Goal: Use online tool/utility: Utilize a website feature to perform a specific function

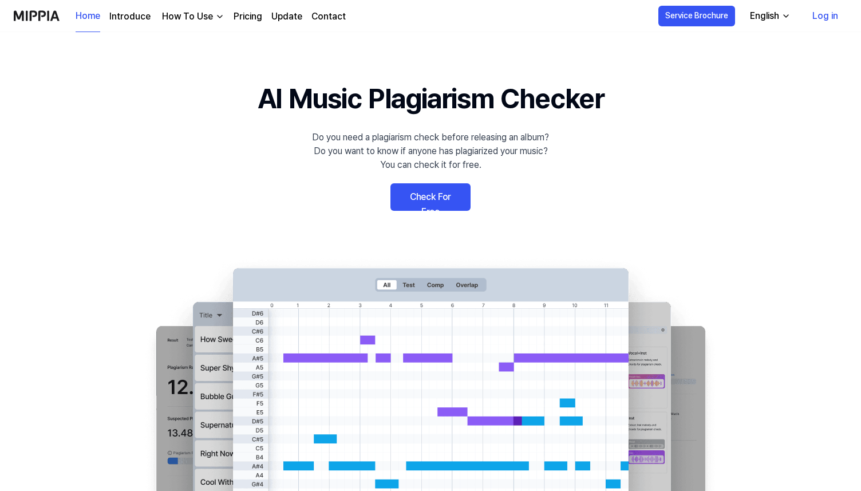
click at [424, 199] on link "Check For Free" at bounding box center [430, 196] width 80 height 27
click at [448, 190] on link "Check For Free" at bounding box center [430, 196] width 80 height 27
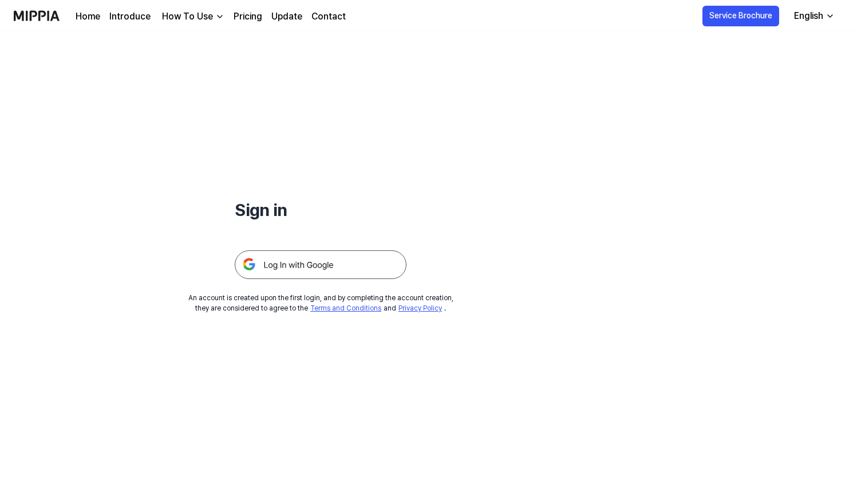
click at [271, 264] on img at bounding box center [321, 264] width 172 height 29
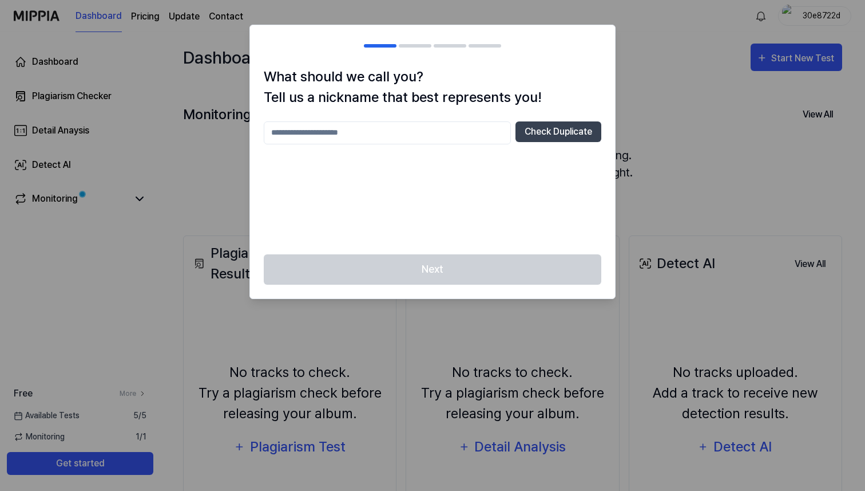
click at [442, 126] on input "text" at bounding box center [387, 132] width 247 height 23
type input "*"
type input "***"
drag, startPoint x: 347, startPoint y: 129, endPoint x: 73, endPoint y: 39, distance: 288.7
click at [73, 39] on body "Dashboard Pricing Update Contact 30e8722d Dashboard Plagiarism Checker Detail A…" at bounding box center [432, 245] width 865 height 491
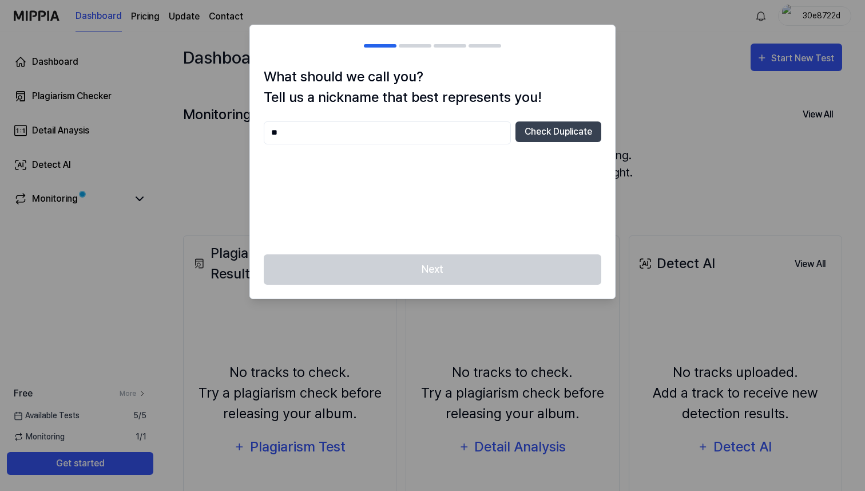
type input "*"
click at [566, 127] on button "Check Duplicate" at bounding box center [559, 131] width 86 height 21
click at [391, 118] on div "What should we call you? Tell us a nickname that best represents you! **** Chec…" at bounding box center [432, 160] width 365 height 188
click at [359, 133] on input "****" at bounding box center [387, 132] width 247 height 23
type input "*****"
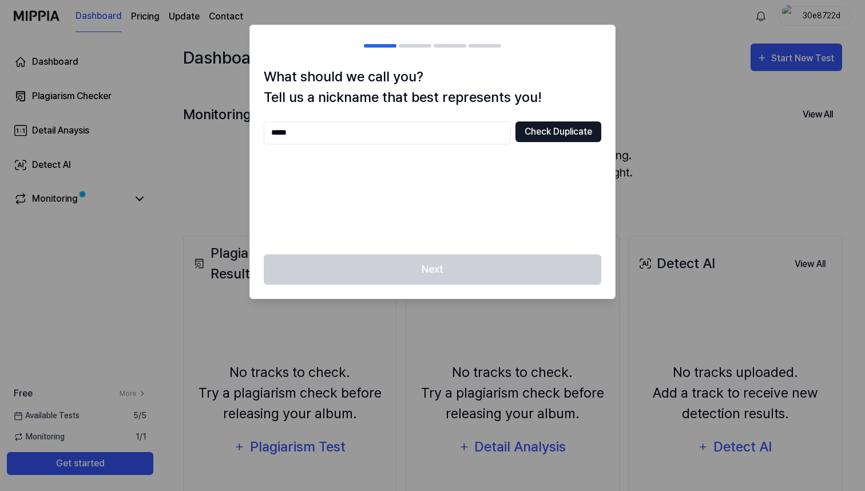
click at [531, 138] on button "Check Duplicate" at bounding box center [559, 131] width 86 height 21
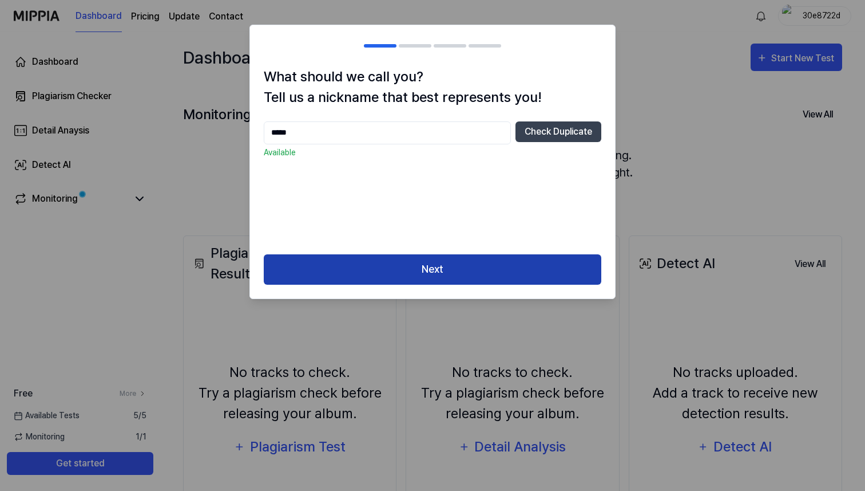
click at [473, 271] on button "Next" at bounding box center [433, 269] width 338 height 30
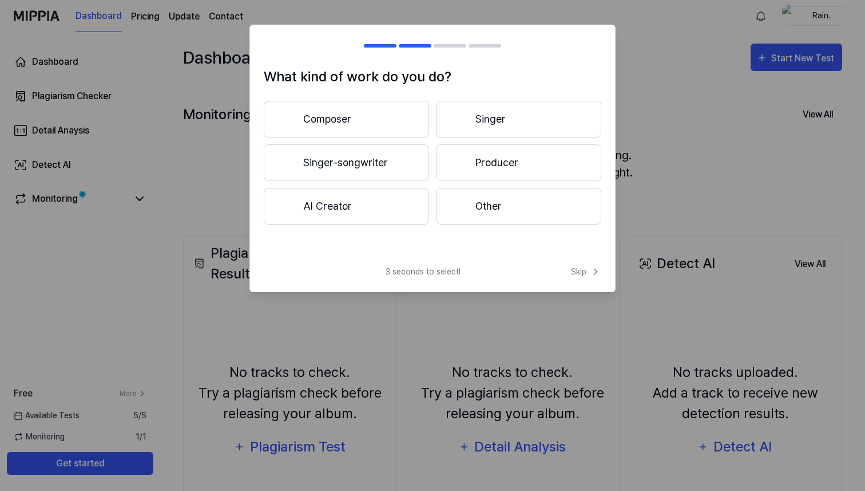
click at [528, 164] on button "Producer" at bounding box center [518, 162] width 165 height 37
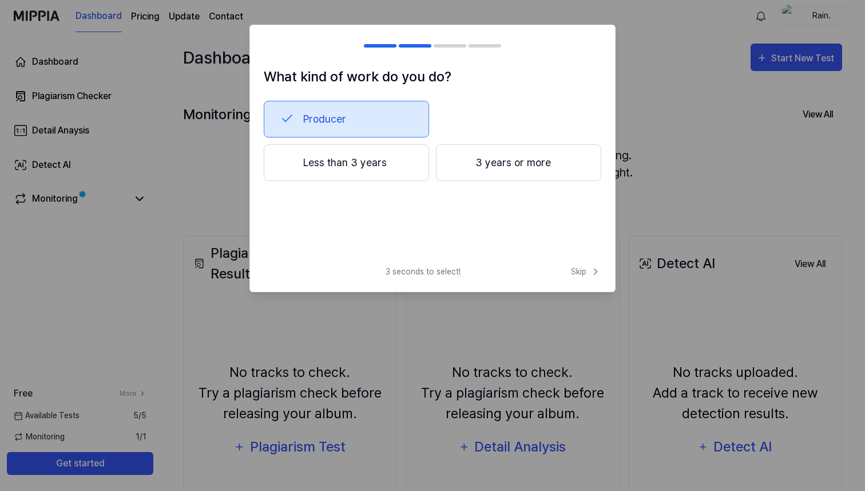
click at [386, 159] on button "Less than 3 years" at bounding box center [346, 162] width 165 height 37
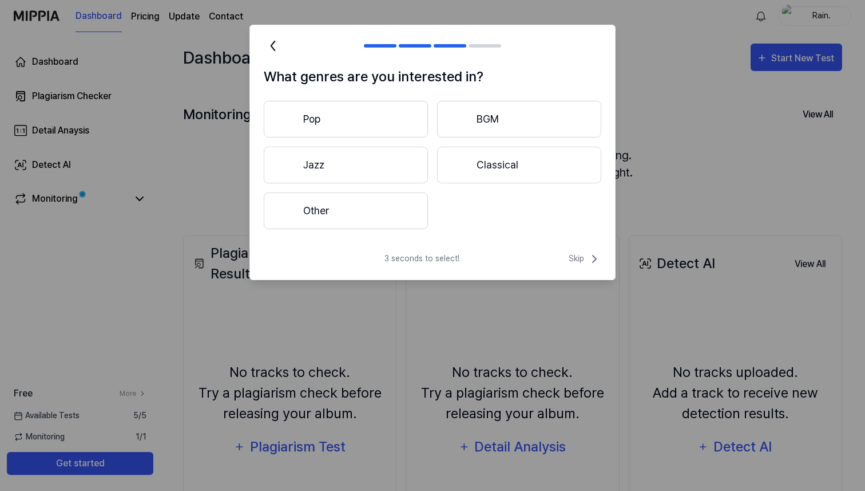
click at [329, 112] on button "Pop" at bounding box center [346, 119] width 164 height 37
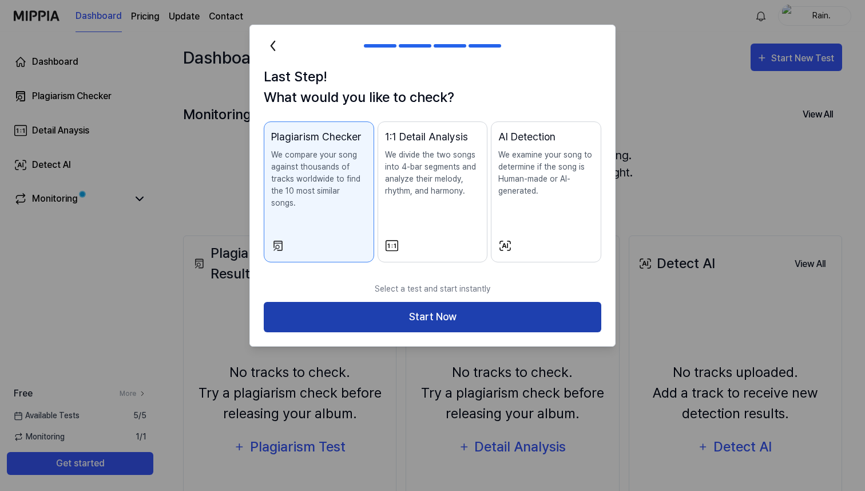
click at [468, 302] on button "Start Now" at bounding box center [433, 317] width 338 height 30
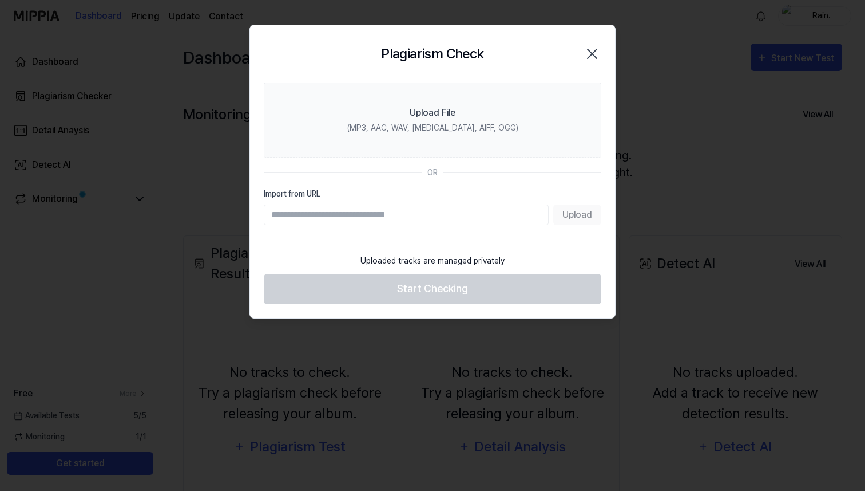
click at [366, 220] on input "Import from URL" at bounding box center [406, 214] width 285 height 21
type input "**********"
drag, startPoint x: 402, startPoint y: 225, endPoint x: 402, endPoint y: 217, distance: 7.4
click at [402, 224] on section "**********" at bounding box center [432, 164] width 365 height 165
drag, startPoint x: 402, startPoint y: 217, endPoint x: 140, endPoint y: 215, distance: 261.6
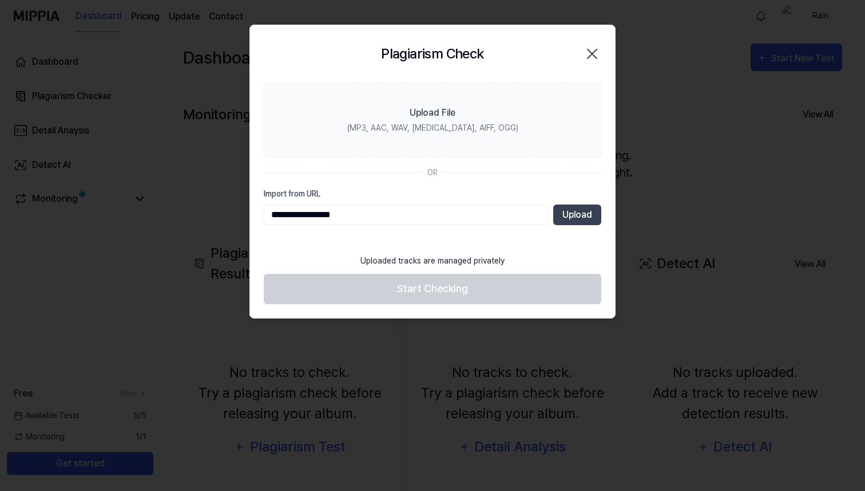
click at [140, 215] on body "**********" at bounding box center [432, 245] width 865 height 491
paste input "**********"
type input "**********"
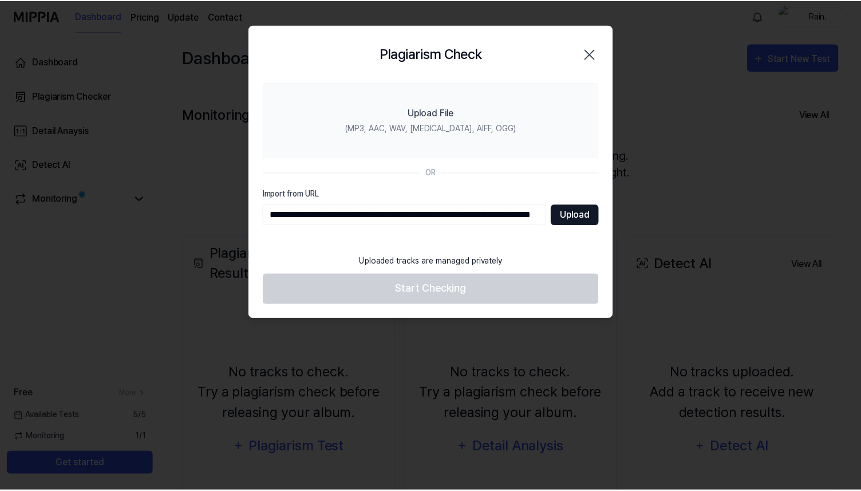
scroll to position [0, 0]
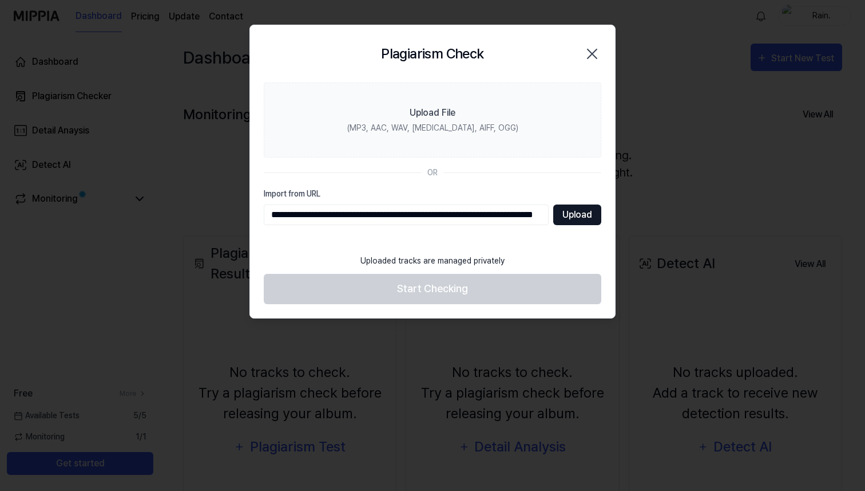
click at [588, 217] on button "Upload" at bounding box center [577, 214] width 48 height 21
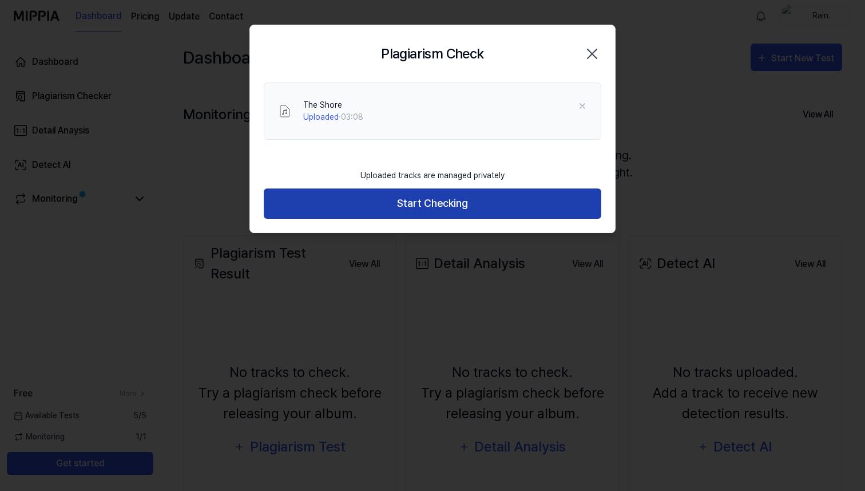
click at [496, 203] on button "Start Checking" at bounding box center [433, 203] width 338 height 30
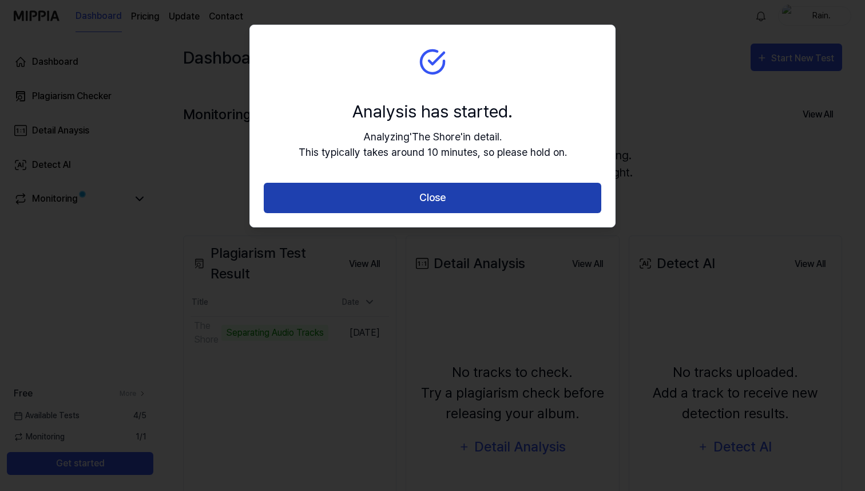
click at [429, 201] on button "Close" at bounding box center [433, 198] width 338 height 30
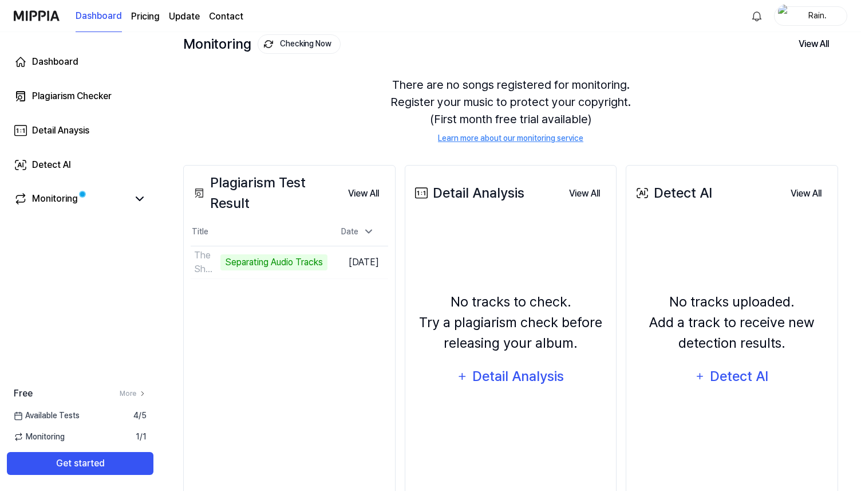
scroll to position [103, 0]
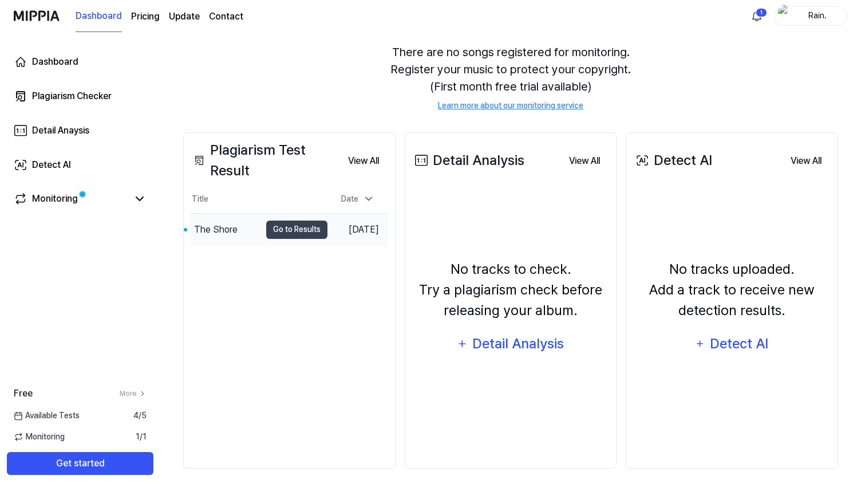
click at [237, 226] on div "The Shore" at bounding box center [226, 229] width 70 height 32
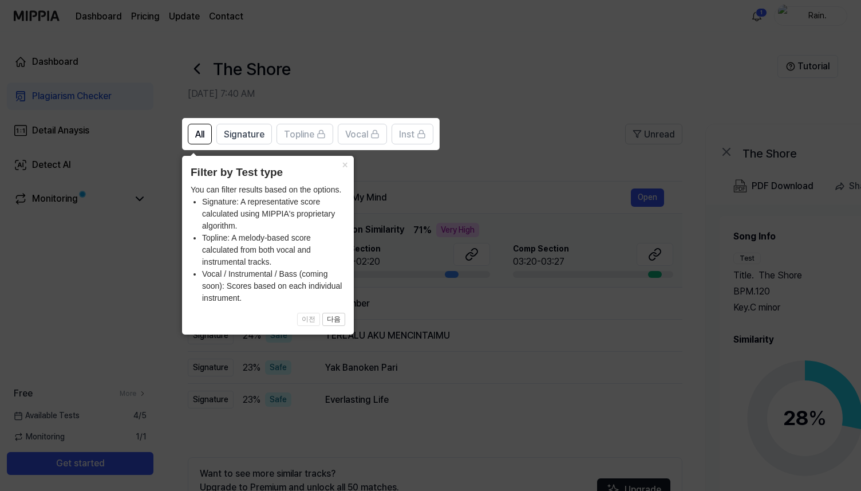
click at [512, 125] on icon at bounding box center [432, 245] width 865 height 491
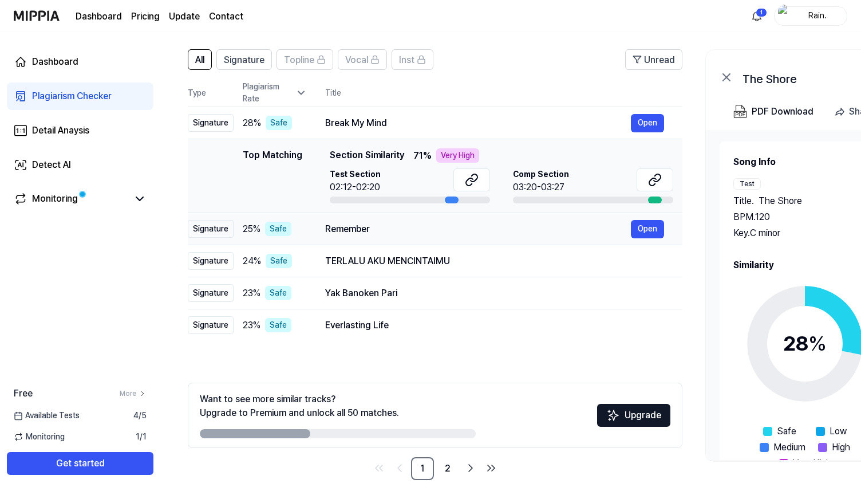
scroll to position [68, 0]
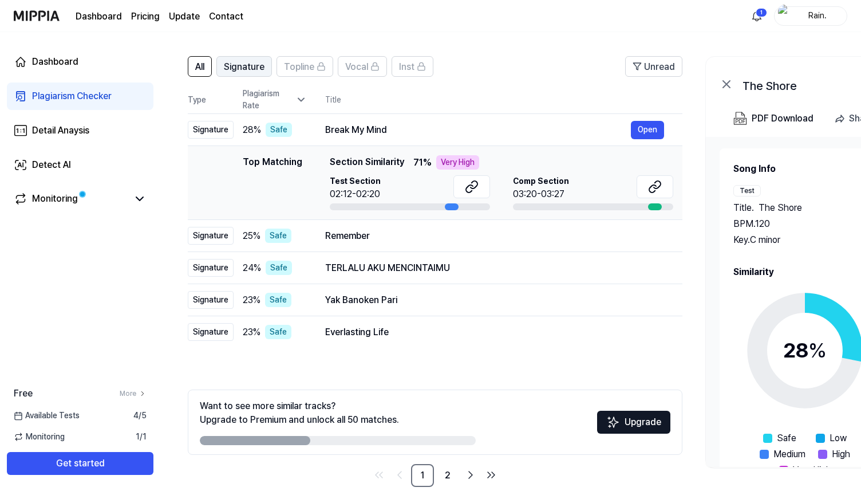
click at [235, 68] on span "Signature" at bounding box center [244, 67] width 41 height 14
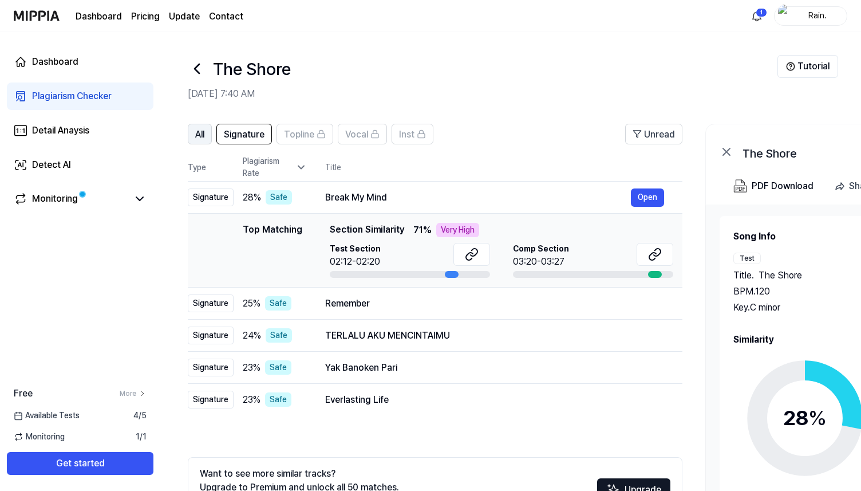
click at [201, 128] on span "All" at bounding box center [199, 135] width 9 height 14
click at [204, 132] on span "All" at bounding box center [199, 135] width 9 height 14
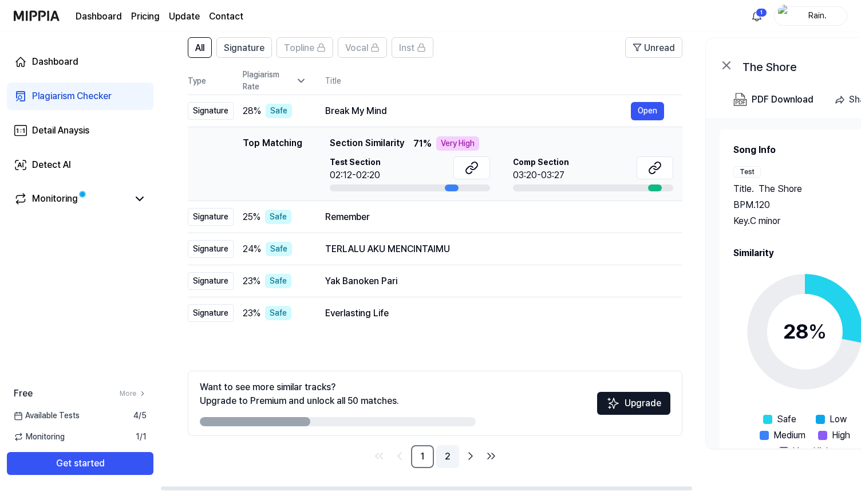
click at [449, 454] on link "2" at bounding box center [447, 456] width 23 height 23
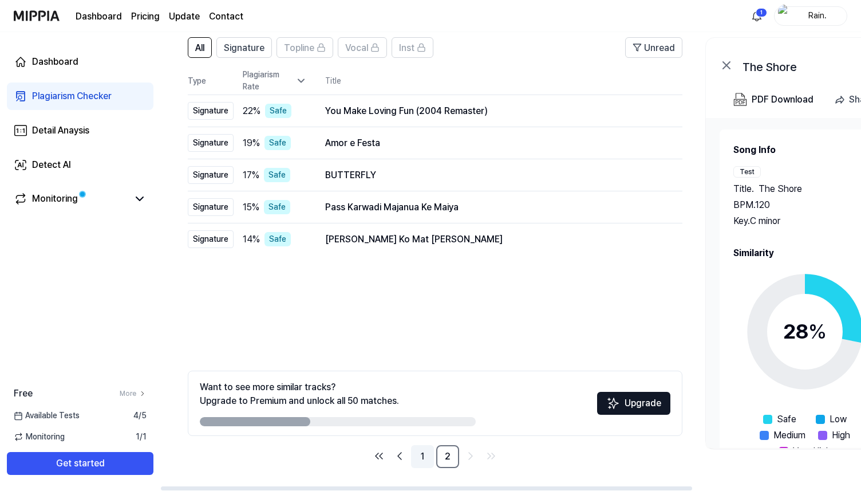
click at [424, 459] on link "1" at bounding box center [422, 456] width 23 height 23
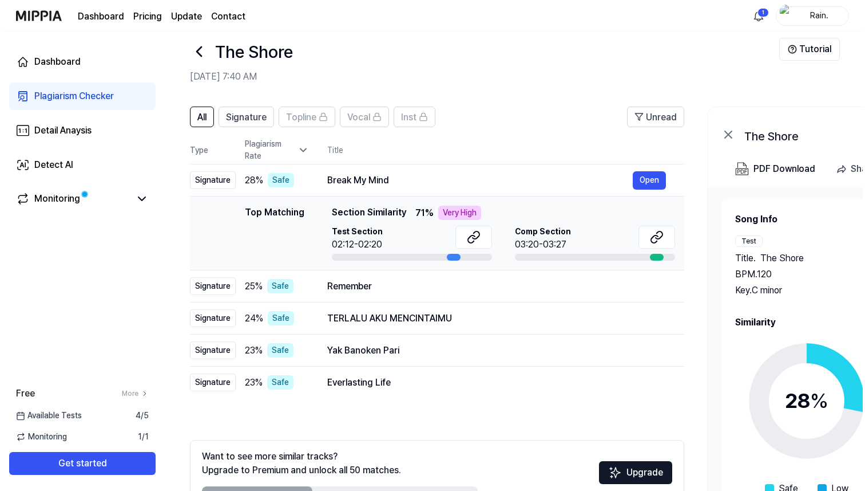
scroll to position [0, 0]
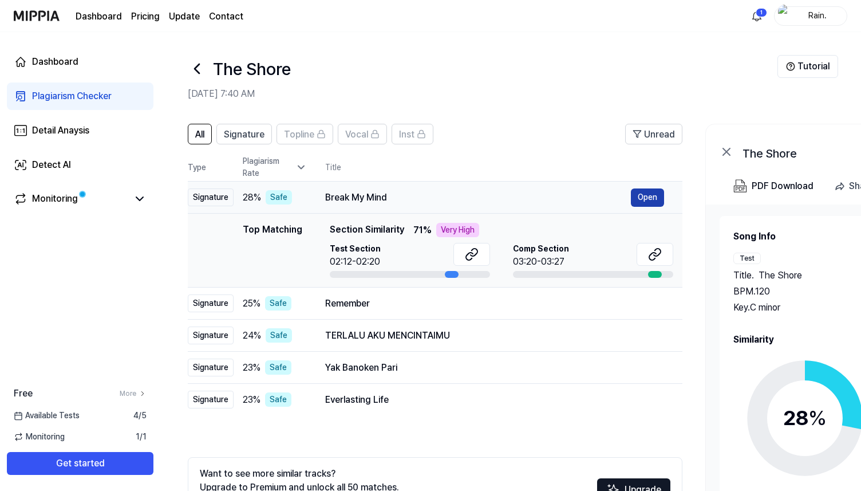
click at [659, 197] on button "Open" at bounding box center [647, 197] width 33 height 18
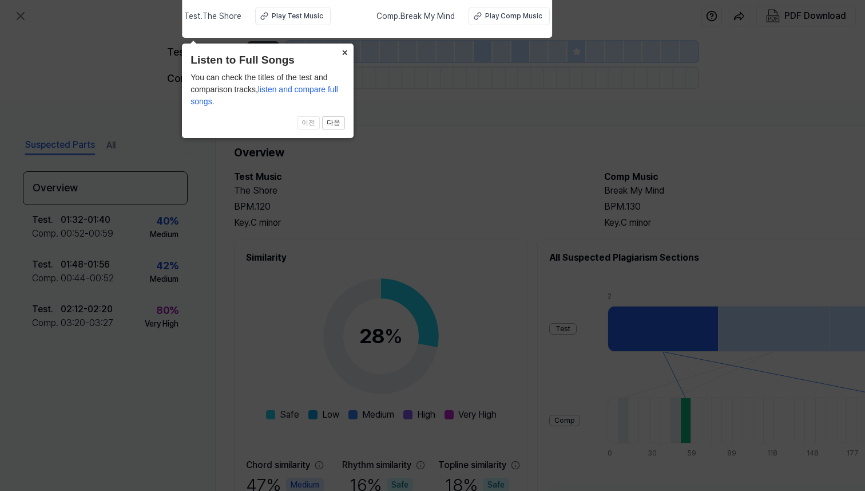
click at [342, 52] on button "×" at bounding box center [344, 51] width 18 height 16
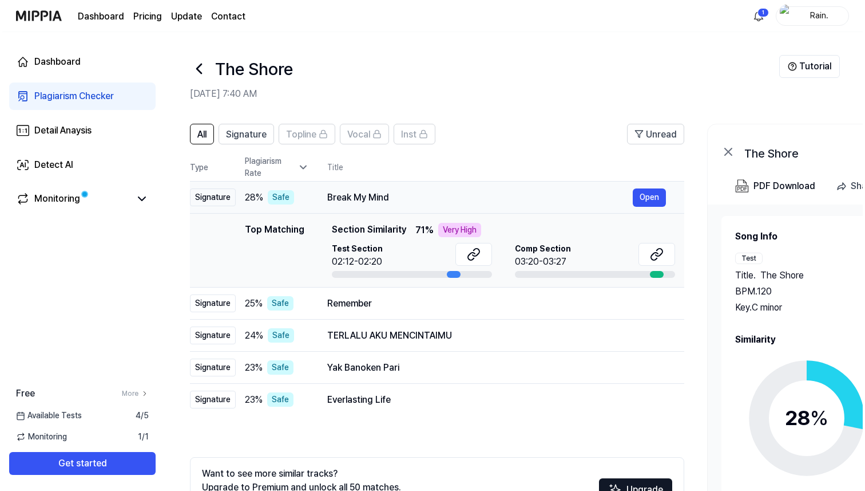
scroll to position [0, 1]
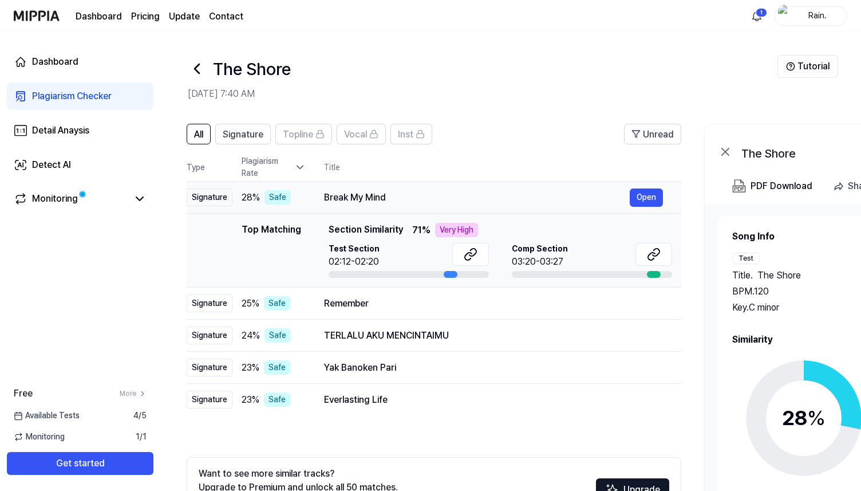
click at [365, 201] on div "Break My Mind" at bounding box center [477, 198] width 306 height 14
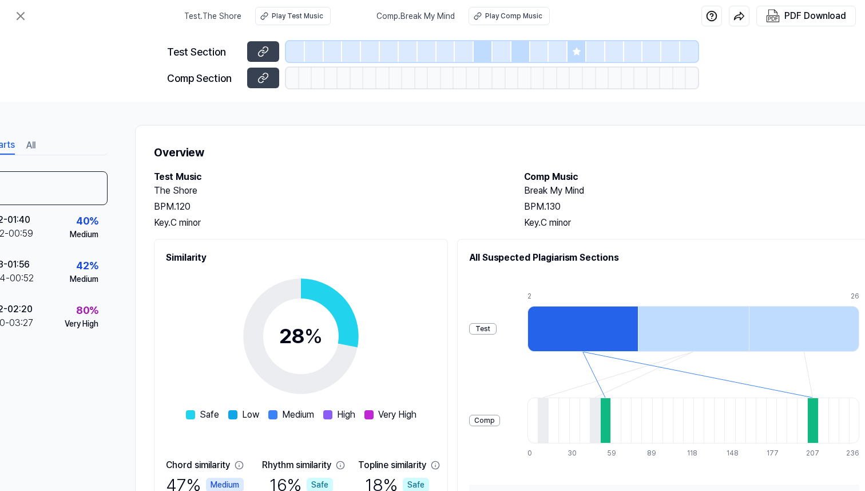
scroll to position [0, 133]
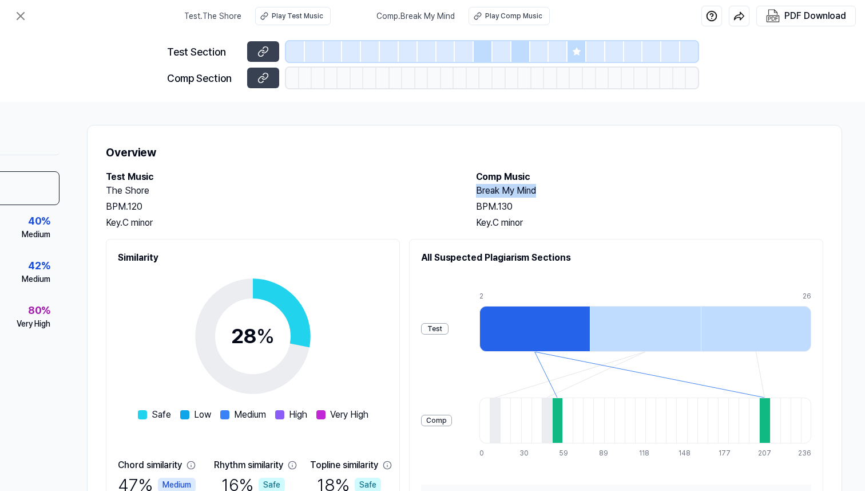
drag, startPoint x: 540, startPoint y: 196, endPoint x: 465, endPoint y: 192, distance: 75.7
click at [465, 192] on div "Test Music The Shore BPM. 120 Key. C minor Comp Music Break My Mind BPM. 130 Ke…" at bounding box center [465, 200] width 718 height 60
copy h2 "Break My Mind"
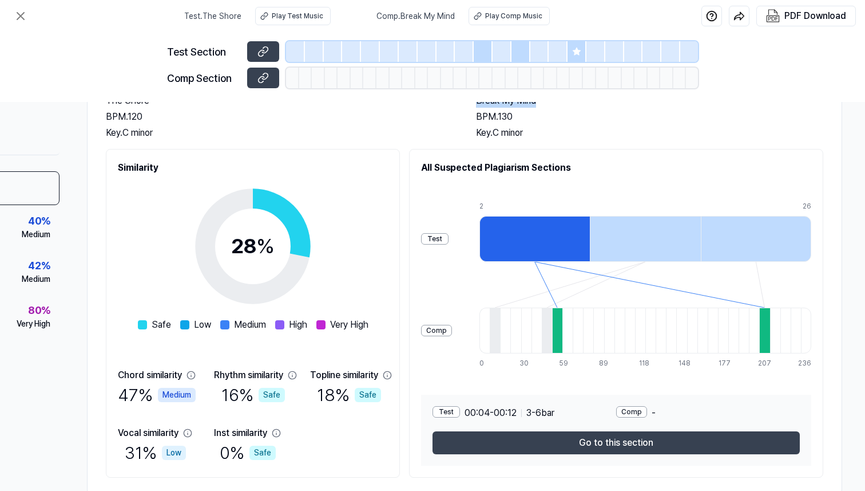
scroll to position [123, 132]
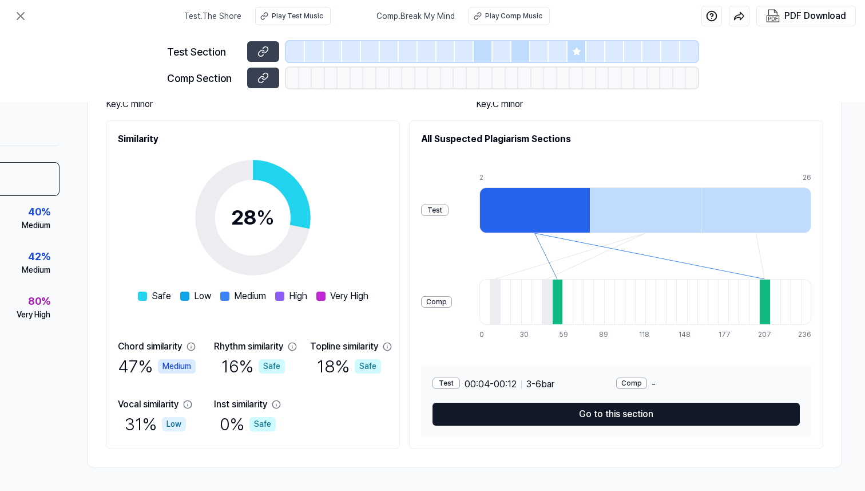
click at [615, 402] on button "Go to this section" at bounding box center [616, 413] width 367 height 23
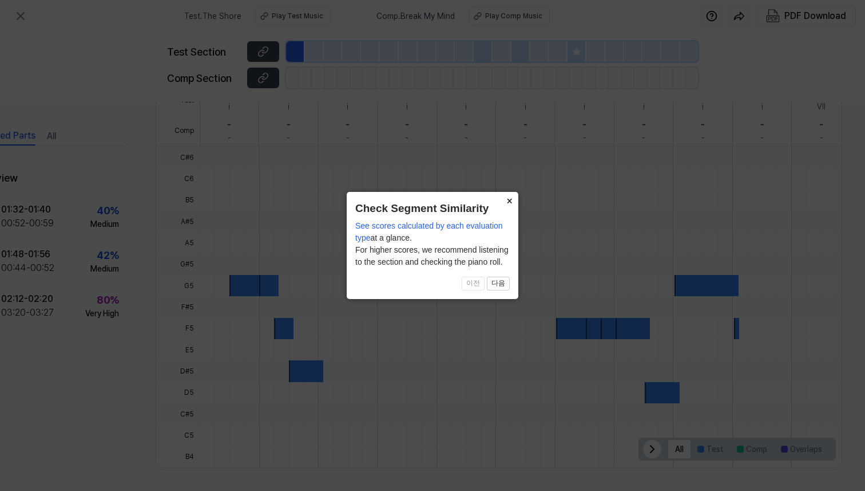
click at [510, 198] on button "×" at bounding box center [509, 200] width 18 height 16
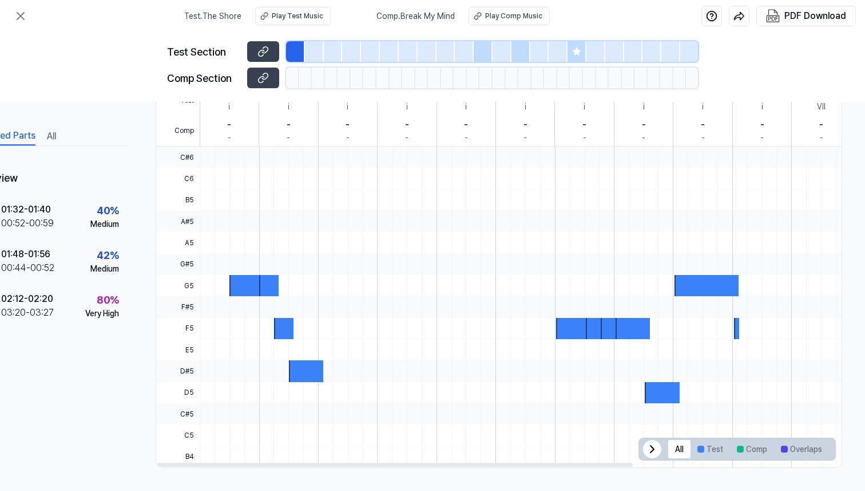
scroll to position [273, 0]
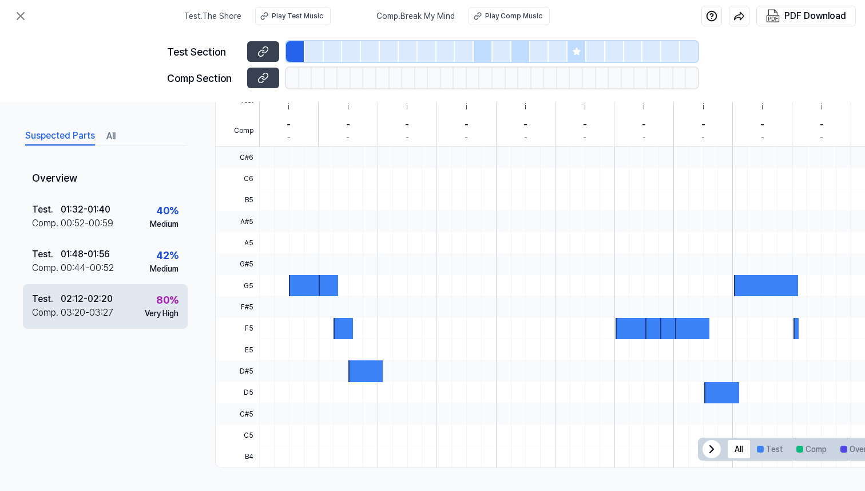
click at [160, 306] on div "80 %" at bounding box center [167, 299] width 22 height 15
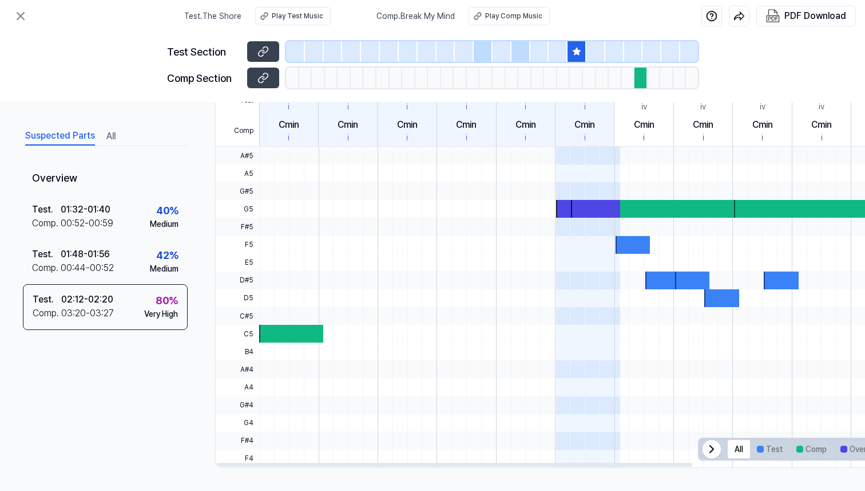
click at [561, 147] on span at bounding box center [566, 156] width 20 height 18
click at [575, 175] on span at bounding box center [595, 173] width 49 height 18
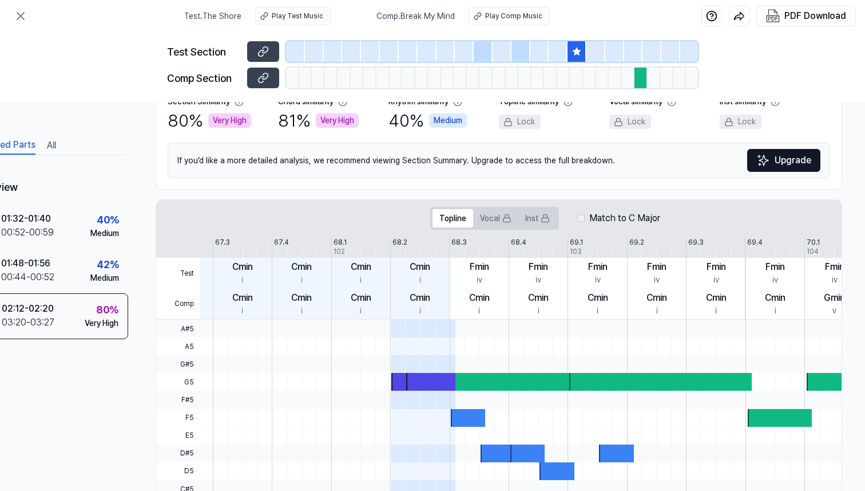
scroll to position [0, 64]
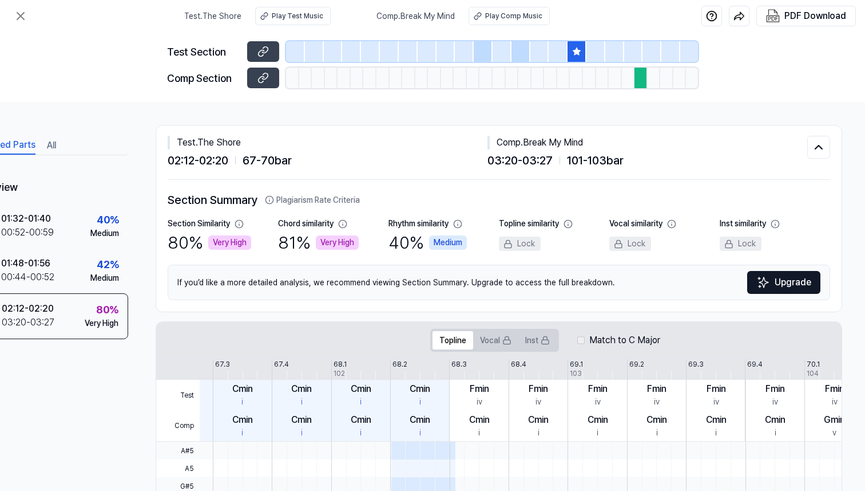
click at [424, 19] on span "Comp . Break My Mind" at bounding box center [416, 16] width 78 height 12
click at [436, 18] on span "Comp . Break My Mind" at bounding box center [416, 16] width 78 height 12
click at [453, 17] on span "Comp . Break My Mind" at bounding box center [416, 16] width 78 height 12
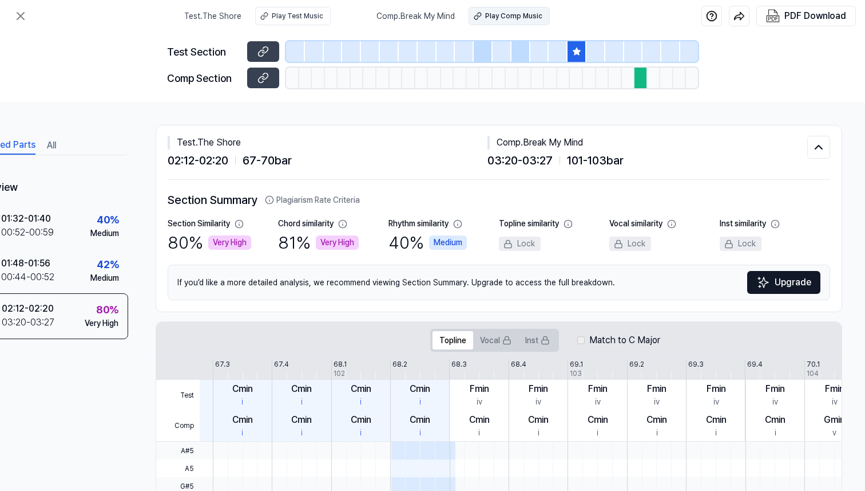
click at [489, 15] on div "Play Comp Music" at bounding box center [513, 16] width 57 height 10
